Goal: Task Accomplishment & Management: Use online tool/utility

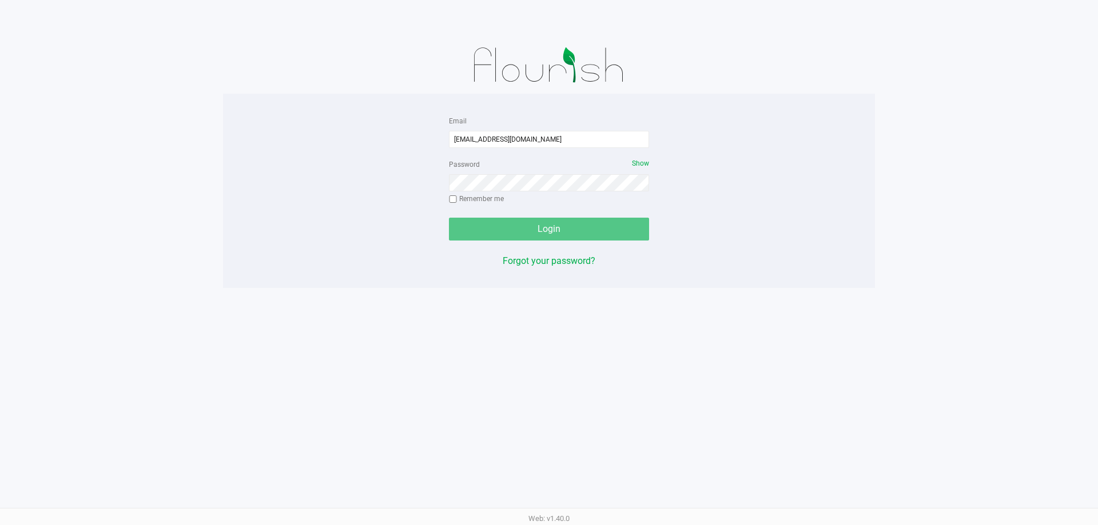
type input "[EMAIL_ADDRESS][DOMAIN_NAME]"
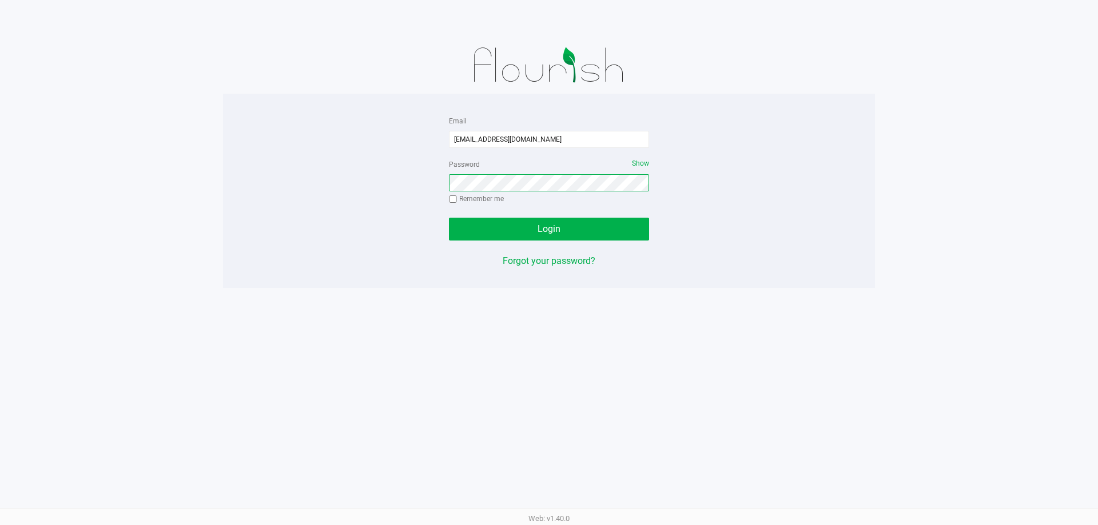
click at [449, 218] on button "Login" at bounding box center [549, 229] width 200 height 23
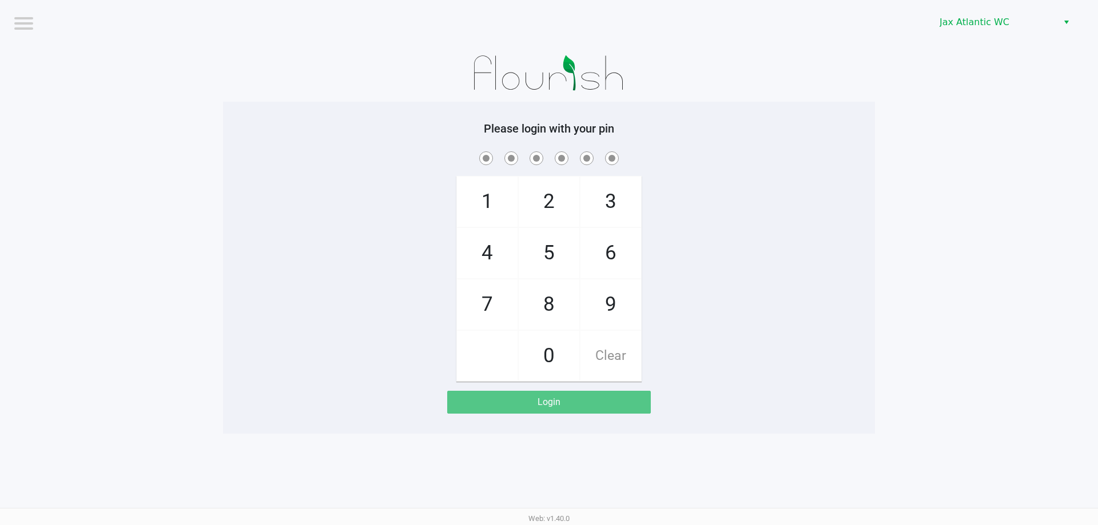
click at [795, 169] on div "1 4 7 2 5 8 0 3 6 9 Clear" at bounding box center [549, 265] width 652 height 233
checkbox input "true"
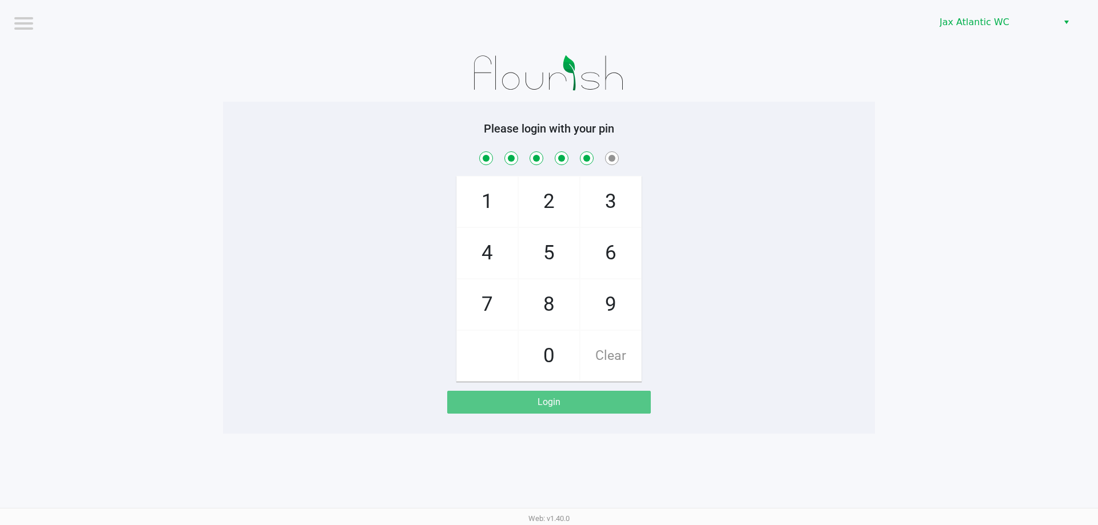
checkbox input "true"
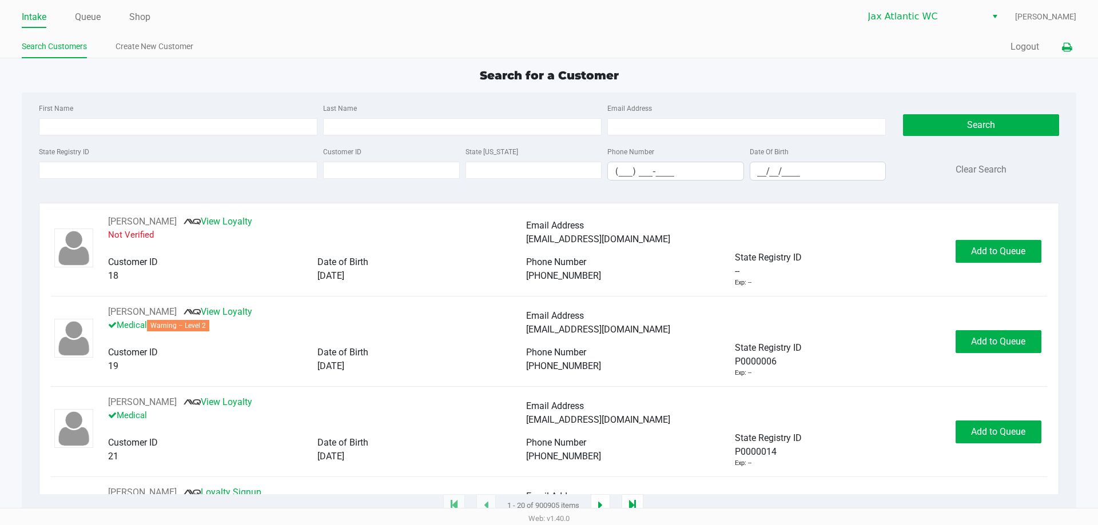
click at [1060, 46] on button at bounding box center [1066, 47] width 19 height 21
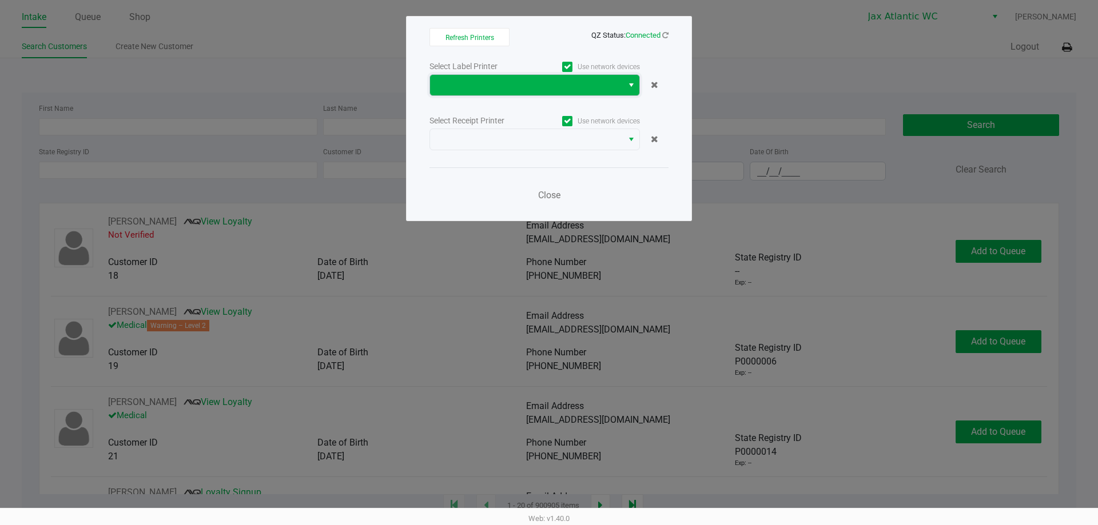
click at [603, 87] on span at bounding box center [526, 85] width 179 height 14
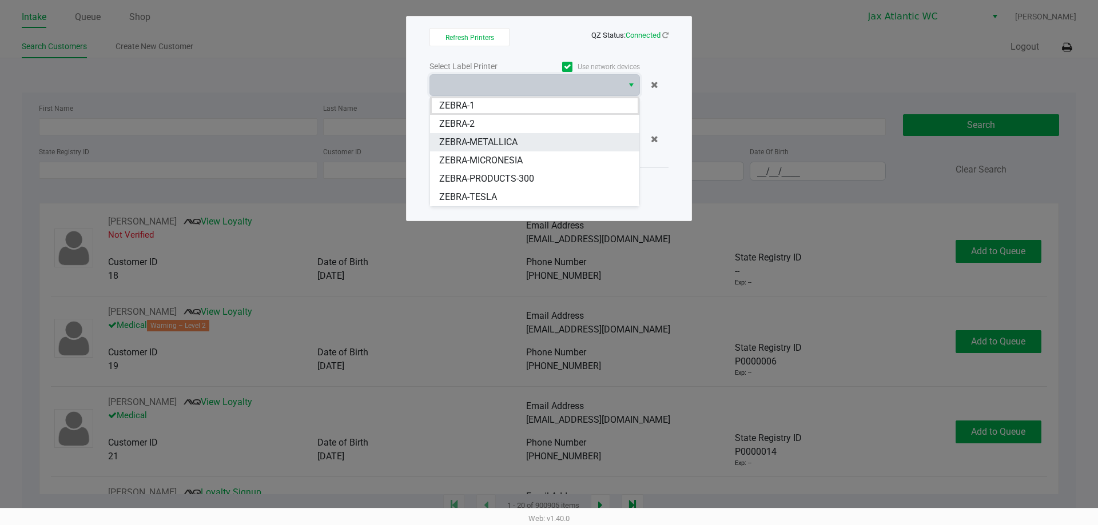
click at [514, 139] on span "ZEBRA-METALLICA" at bounding box center [478, 142] width 78 height 14
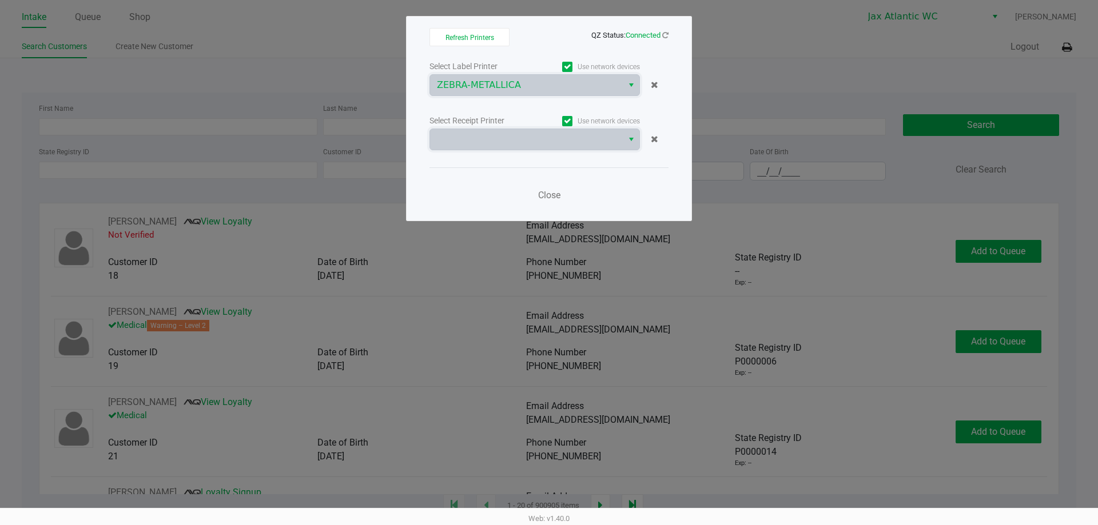
click at [514, 139] on span at bounding box center [526, 140] width 179 height 14
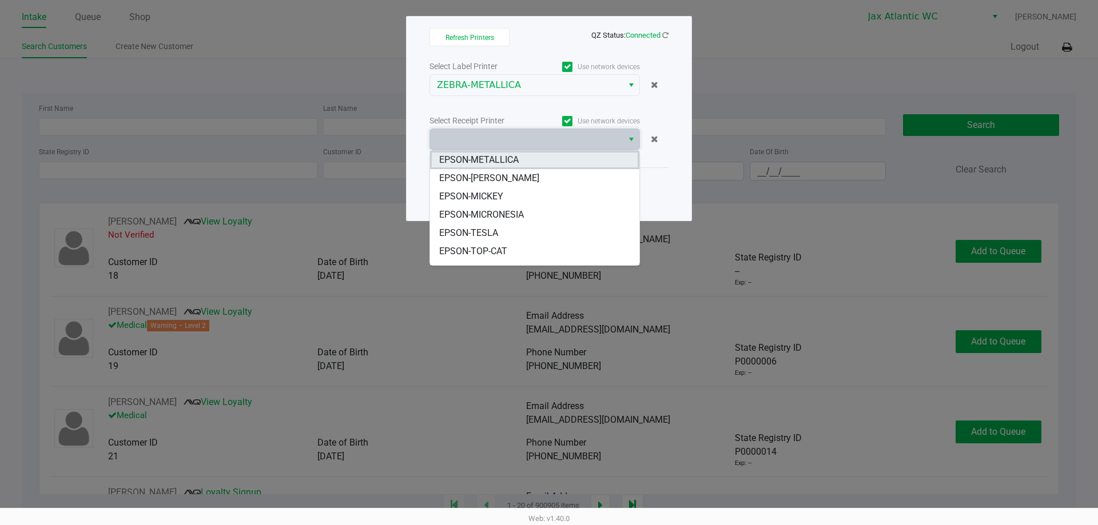
click at [511, 160] on span "EPSON-METALLICA" at bounding box center [478, 160] width 79 height 14
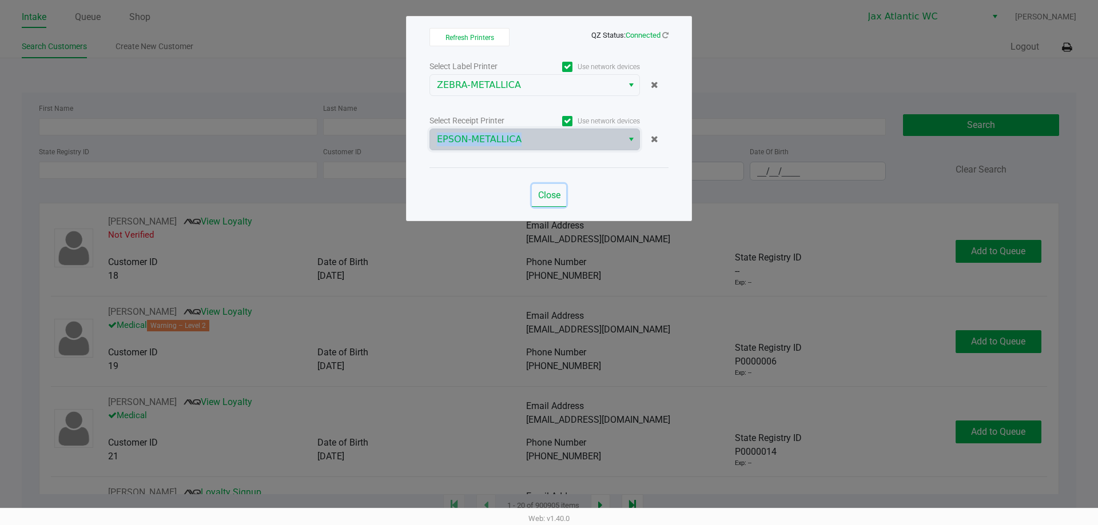
click at [538, 188] on button "Close" at bounding box center [549, 195] width 34 height 23
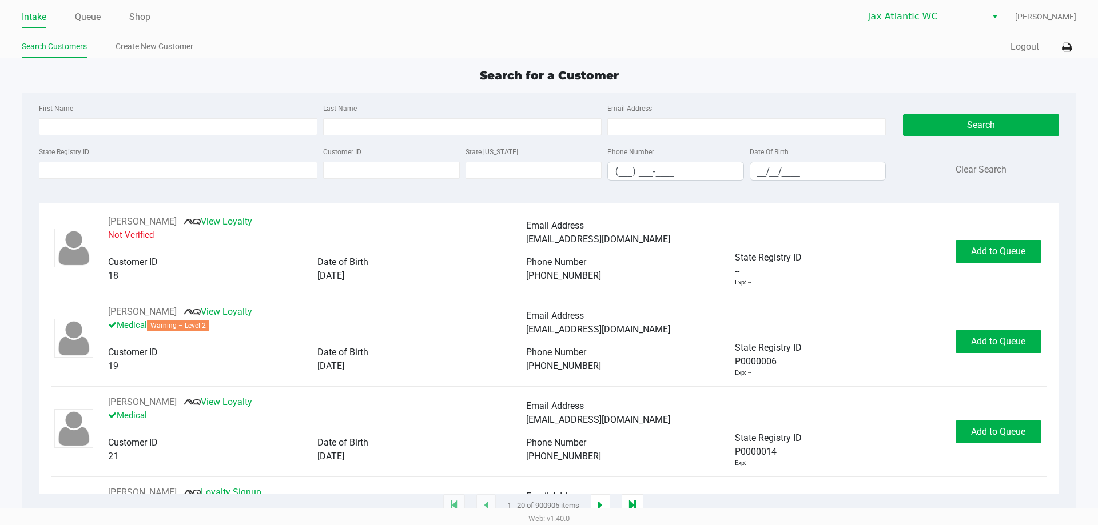
drag, startPoint x: 146, startPoint y: 15, endPoint x: 270, endPoint y: 15, distance: 124.0
click at [146, 15] on link "Shop" at bounding box center [139, 17] width 21 height 16
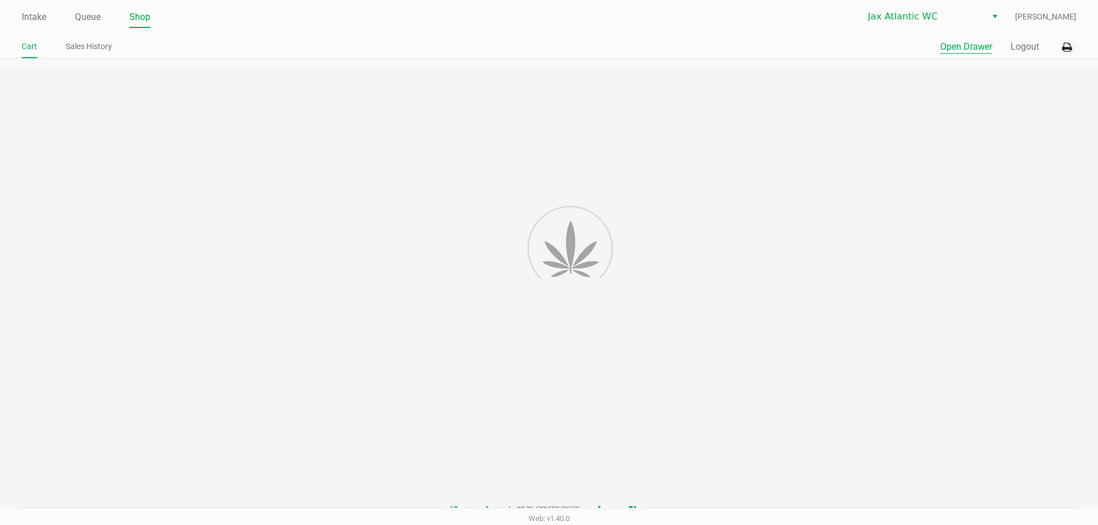
click at [959, 42] on button "Open Drawer" at bounding box center [966, 47] width 52 height 14
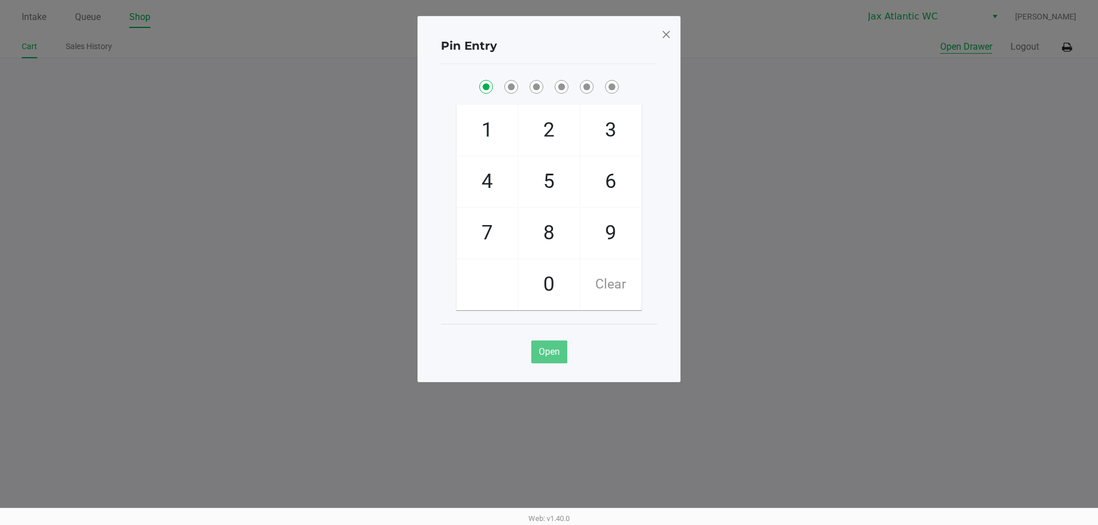
checkbox input "true"
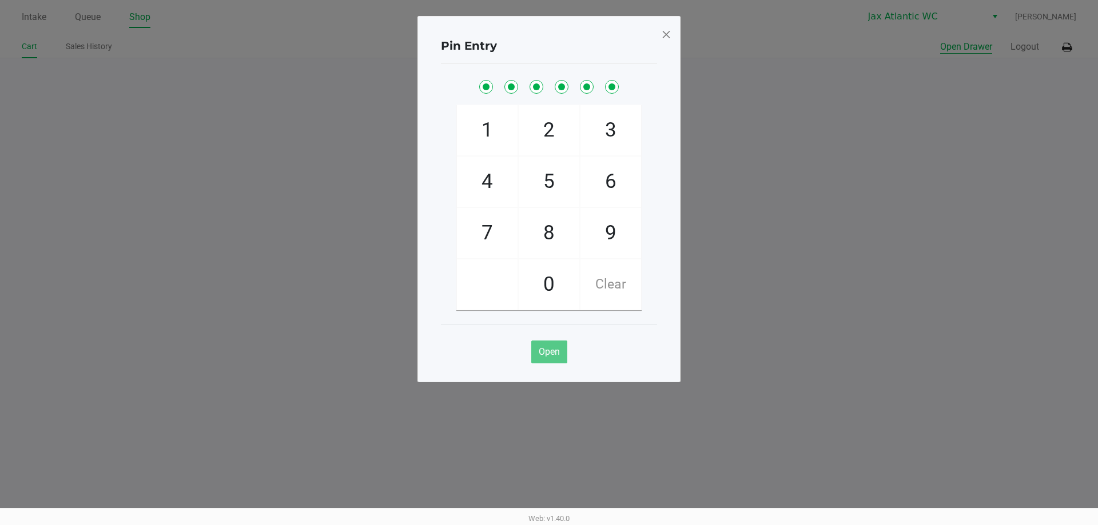
checkbox input "true"
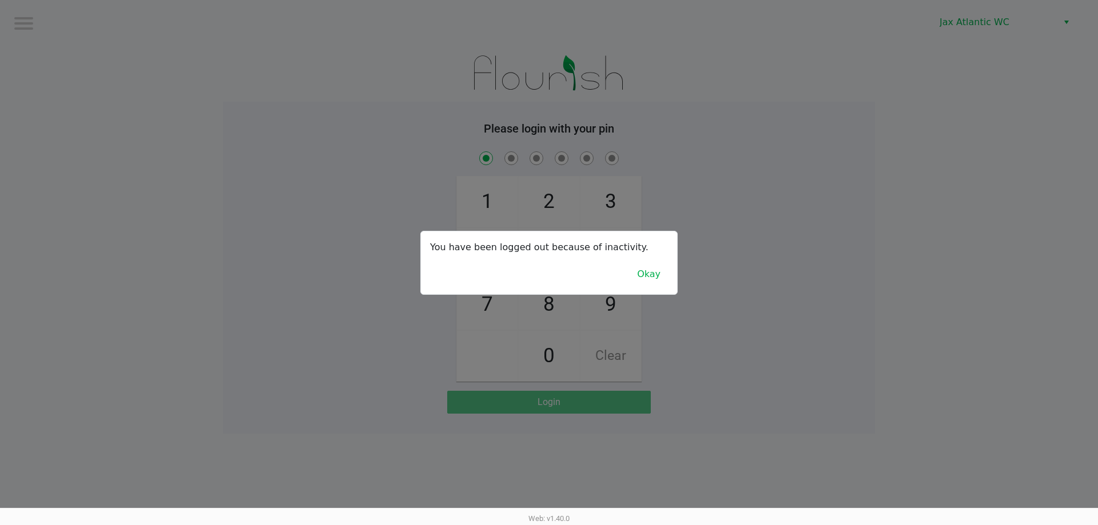
checkbox input "true"
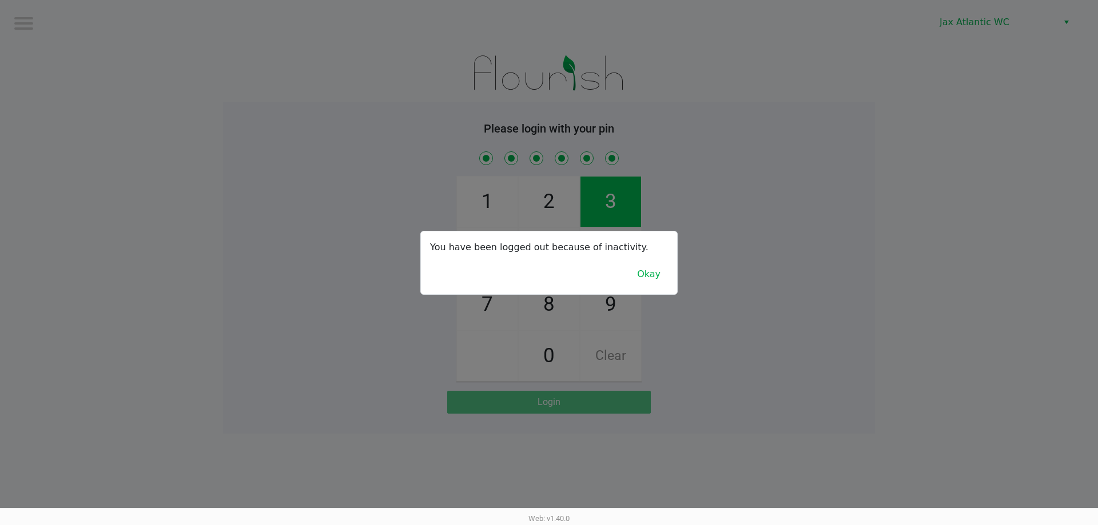
checkbox input "true"
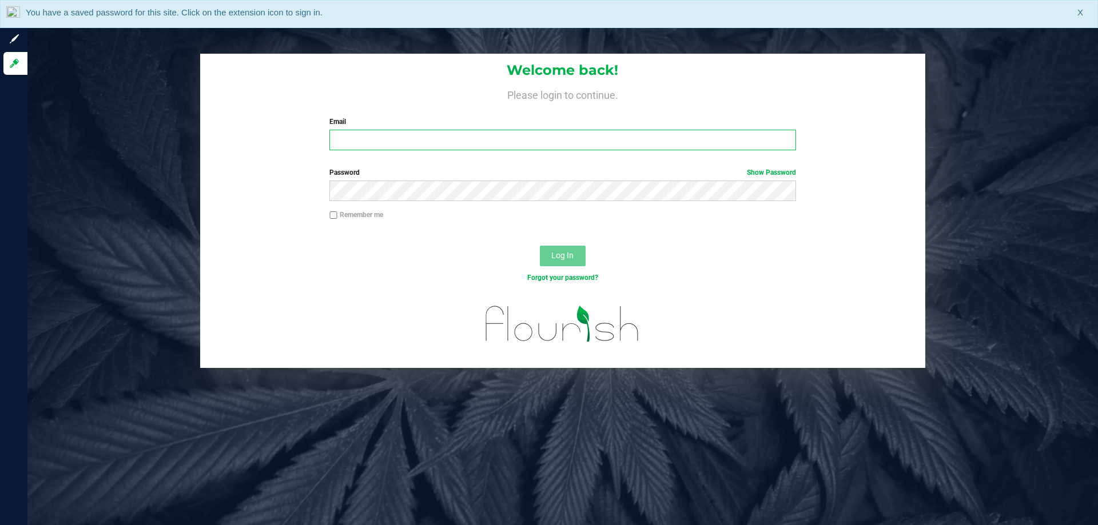
click at [495, 140] on input "Email" at bounding box center [562, 140] width 466 height 21
type input "[EMAIL_ADDRESS][DOMAIN_NAME]"
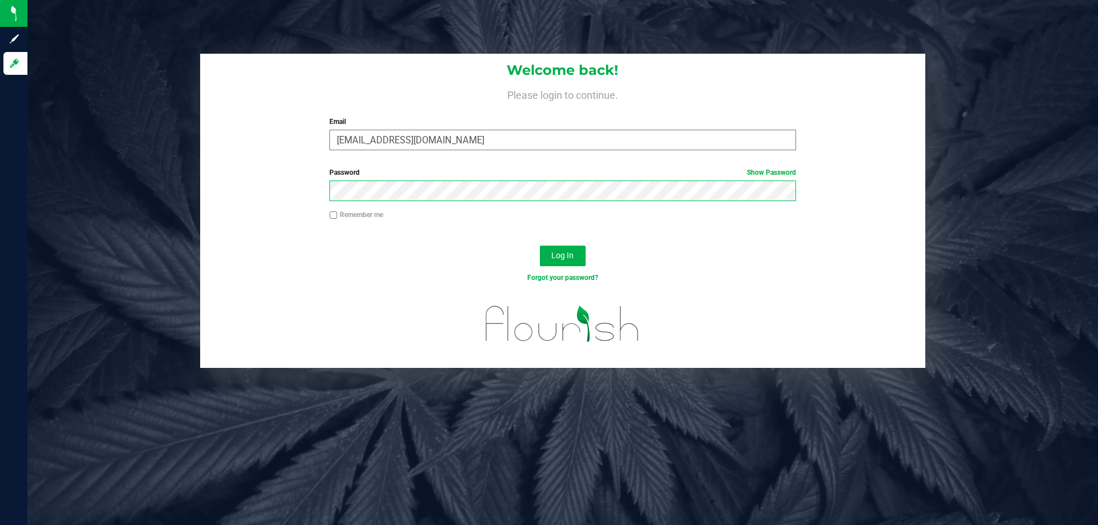
click at [540, 246] on button "Log In" at bounding box center [563, 256] width 46 height 21
